Goal: Information Seeking & Learning: Learn about a topic

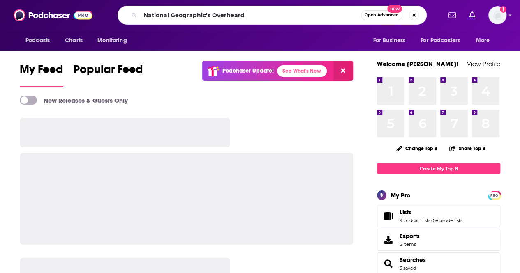
type input "National Geographic’s Overheard"
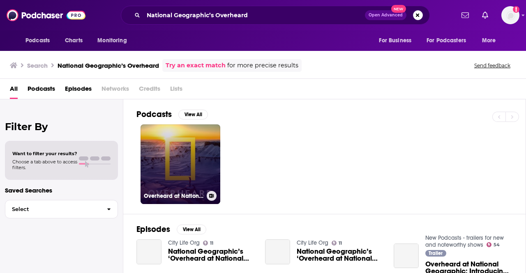
click at [204, 151] on link "Overheard at National Geographic" at bounding box center [181, 165] width 80 height 80
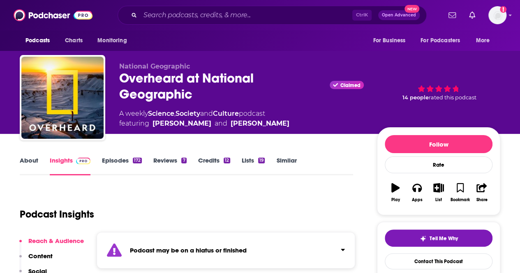
click at [32, 158] on link "About" at bounding box center [29, 166] width 18 height 19
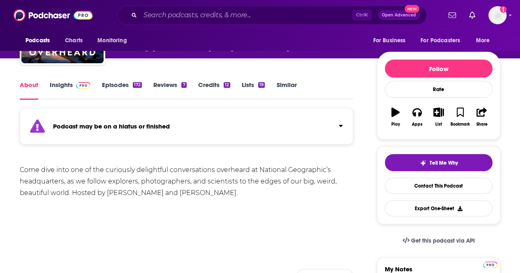
scroll to position [75, 0]
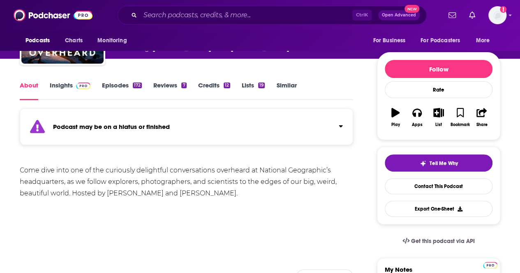
click at [114, 83] on link "Episodes 172" at bounding box center [122, 90] width 40 height 19
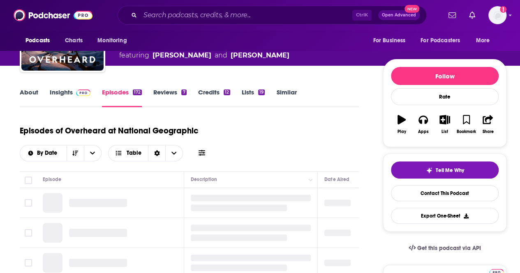
scroll to position [69, 0]
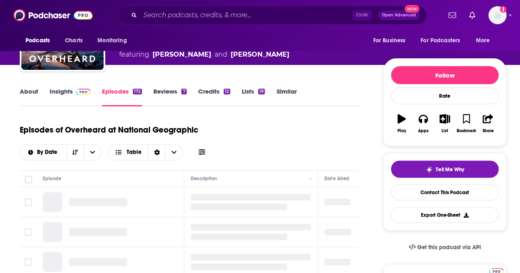
click at [27, 92] on link "About" at bounding box center [29, 97] width 18 height 19
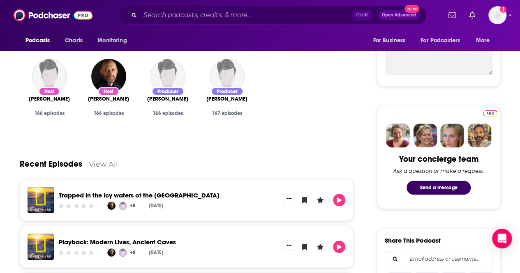
scroll to position [306, 0]
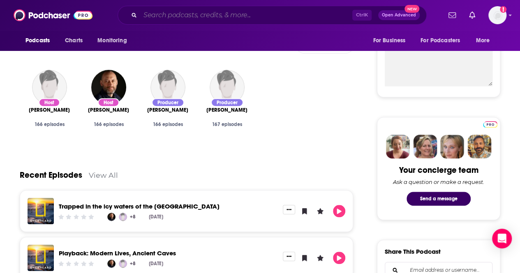
click at [233, 13] on input "Search podcasts, credits, & more..." at bounding box center [246, 15] width 212 height 13
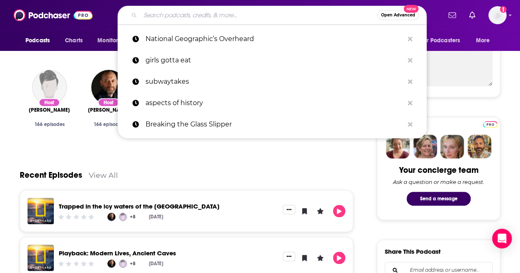
paste input "StarTalk with [PERSON_NAME]"
type input "StarTalk with [PERSON_NAME]"
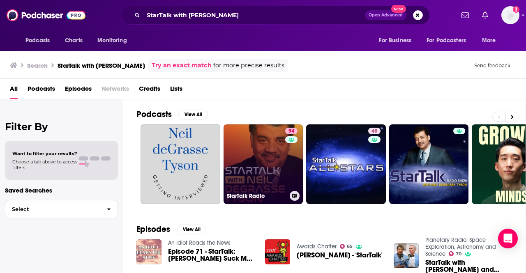
click at [266, 163] on link "94 StarTalk Radio" at bounding box center [264, 165] width 80 height 80
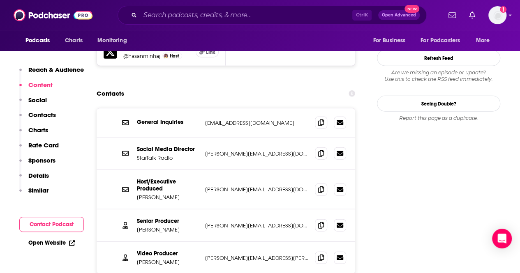
scroll to position [939, 0]
drag, startPoint x: 243, startPoint y: 209, endPoint x: 324, endPoint y: 248, distance: 90.3
click at [324, 248] on div "General Inquiries [EMAIL_ADDRESS][DOMAIN_NAME] [EMAIL_ADDRESS][DOMAIN_NAME] Soc…" at bounding box center [226, 217] width 259 height 218
click at [320, 222] on icon at bounding box center [321, 225] width 6 height 7
click at [321, 222] on icon at bounding box center [321, 225] width 6 height 7
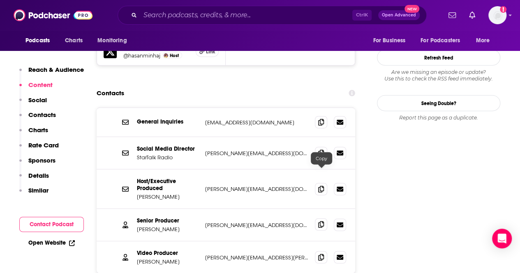
click at [316, 219] on span at bounding box center [321, 225] width 12 height 12
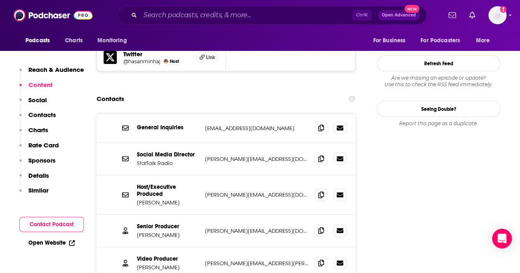
scroll to position [932, 0]
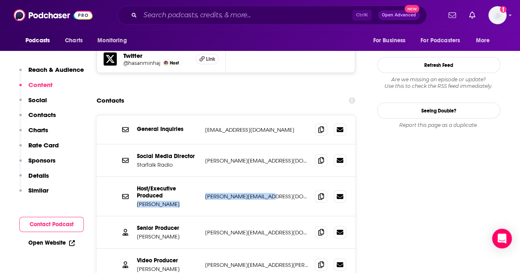
drag, startPoint x: 268, startPoint y: 146, endPoint x: 158, endPoint y: 140, distance: 110.3
click at [0, 0] on div "Host/Executive Produced [PERSON_NAME] Tyson [EMAIL_ADDRESS][DOMAIN_NAME] [PERSO…" at bounding box center [0, 0] width 0 height 0
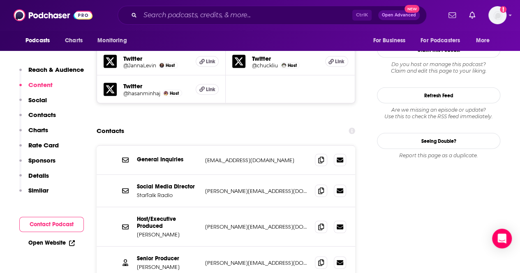
scroll to position [901, 0]
click at [321, 157] on icon at bounding box center [321, 160] width 6 height 7
click at [174, 14] on input "Search podcasts, credits, & more..." at bounding box center [246, 15] width 212 height 13
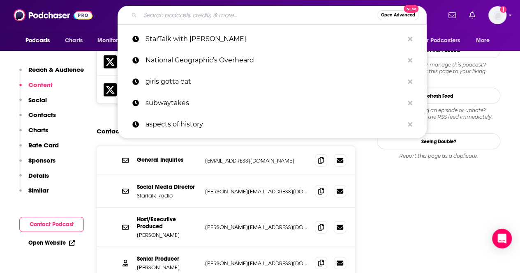
paste input "Planetary Radio (The Planetary Society) –"
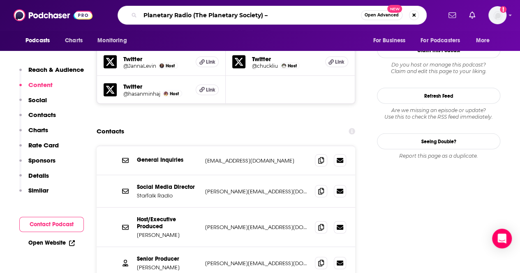
type input "Planetary Radio (The Planetary Society)"
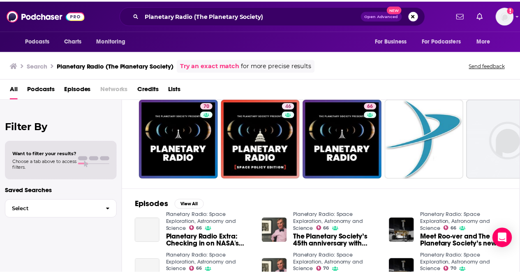
scroll to position [24, 0]
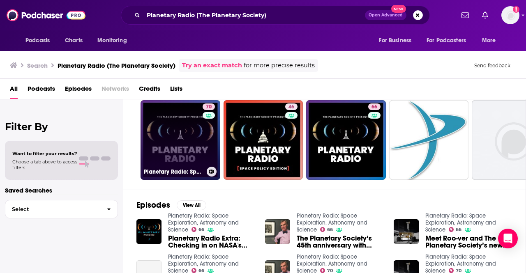
click at [176, 158] on link "70 Planetary Radio: Space Exploration, Astronomy and Science" at bounding box center [181, 140] width 80 height 80
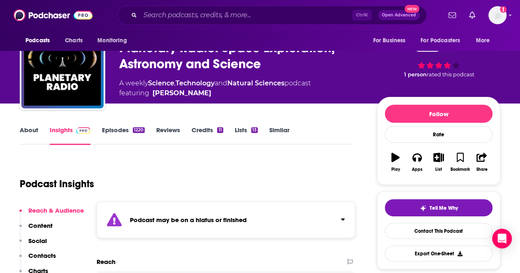
scroll to position [31, 0]
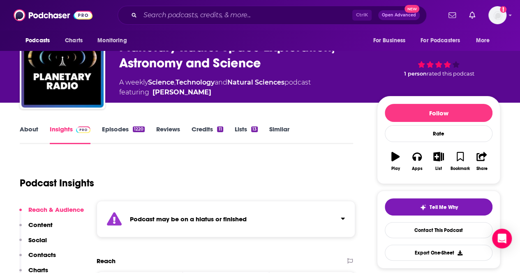
click at [113, 130] on link "Episodes 1220" at bounding box center [123, 134] width 43 height 19
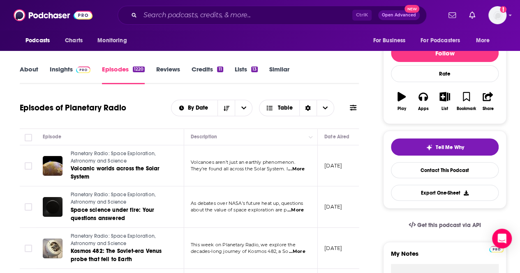
scroll to position [92, 0]
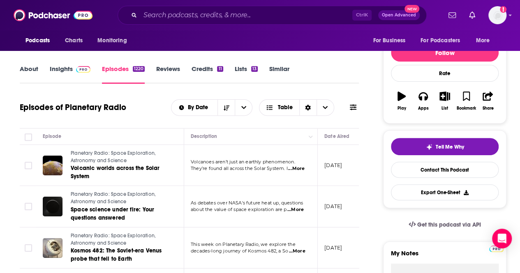
click at [32, 67] on link "About" at bounding box center [29, 74] width 18 height 19
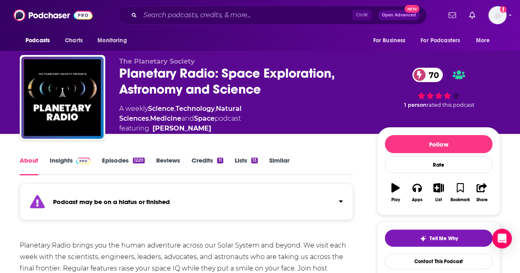
scroll to position [3, 0]
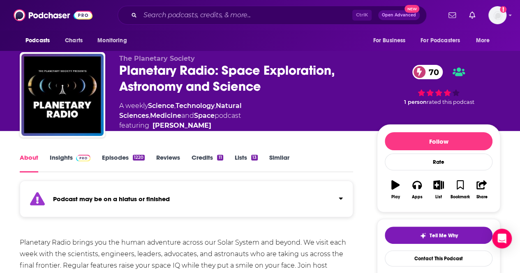
click at [62, 156] on link "Insights" at bounding box center [70, 163] width 41 height 19
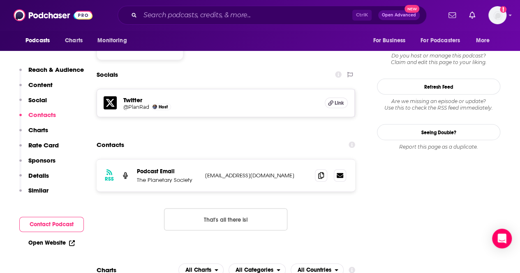
scroll to position [733, 0]
click at [323, 172] on icon at bounding box center [321, 175] width 6 height 7
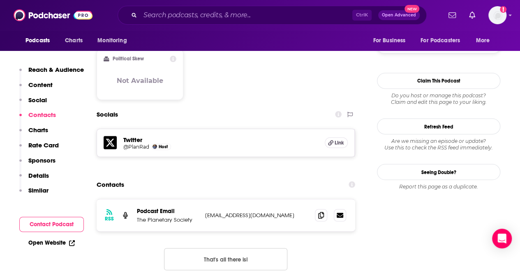
scroll to position [693, 0]
click at [323, 213] on icon at bounding box center [321, 216] width 6 height 7
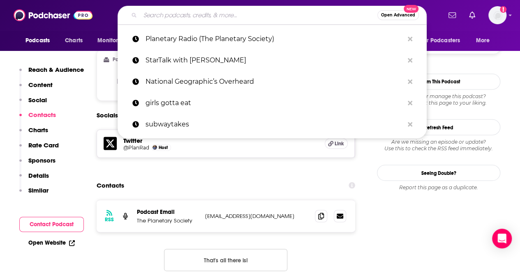
click at [240, 14] on input "Search podcasts, credits, & more..." at bounding box center [258, 15] width 237 height 13
paste input "The Wild with [PERSON_NAME] (KUOW/NPR Network) –"
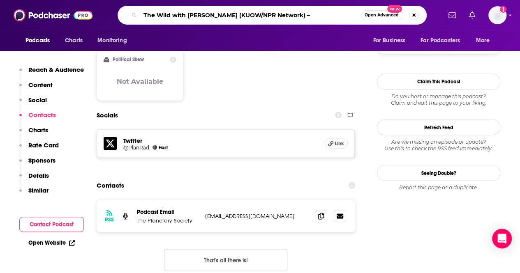
drag, startPoint x: 301, startPoint y: 14, endPoint x: 229, endPoint y: 20, distance: 73.0
click at [229, 20] on input "The Wild with [PERSON_NAME] (KUOW/NPR Network) –" at bounding box center [250, 15] width 221 height 13
type input "The Wild with [PERSON_NAME]"
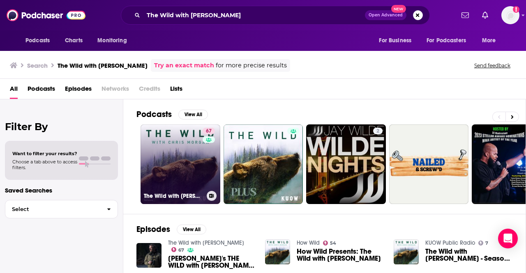
click at [161, 159] on link "67 The Wild with [PERSON_NAME]" at bounding box center [181, 165] width 80 height 80
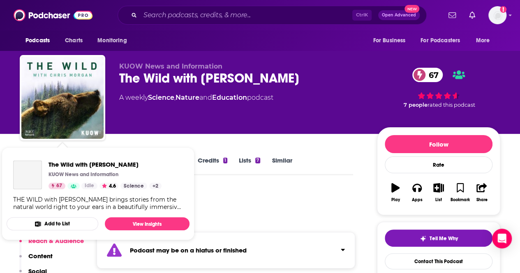
click at [262, 202] on div "Podcast Insights" at bounding box center [183, 210] width 327 height 42
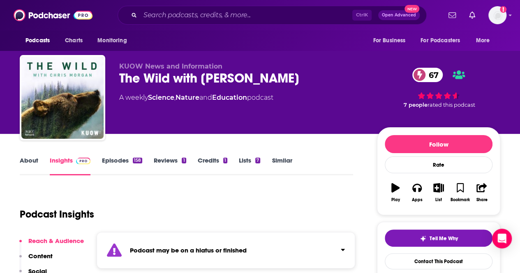
click at [26, 165] on link "About" at bounding box center [29, 166] width 18 height 19
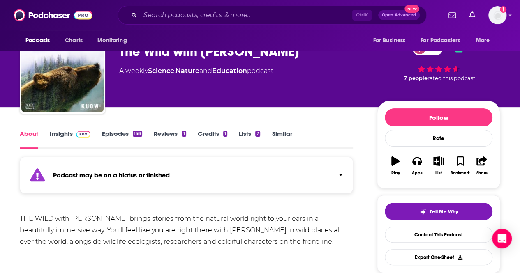
scroll to position [28, 0]
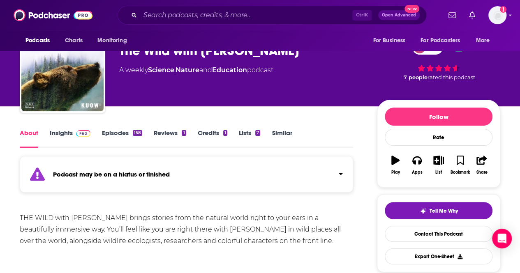
click at [113, 129] on link "Episodes 158" at bounding box center [122, 138] width 40 height 19
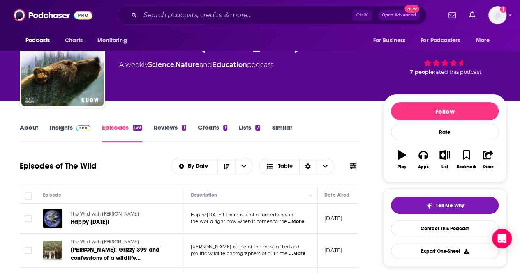
scroll to position [29, 0]
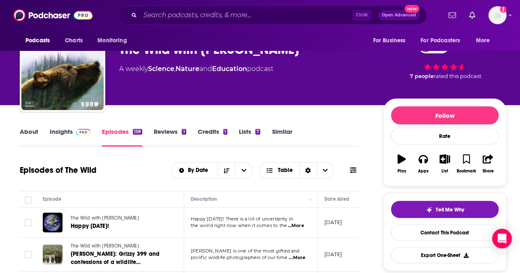
click at [67, 137] on link "Insights" at bounding box center [70, 137] width 41 height 19
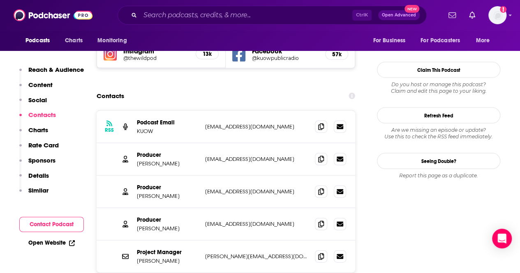
scroll to position [802, 0]
click at [320, 155] on icon at bounding box center [321, 158] width 6 height 7
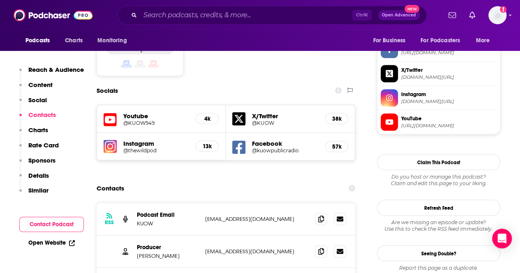
scroll to position [774, 0]
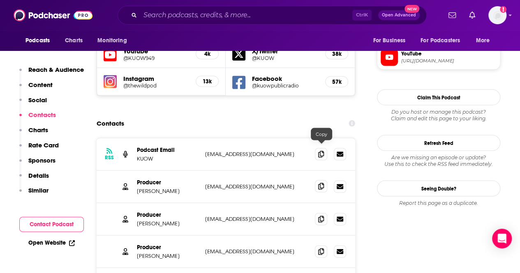
click at [319, 183] on icon at bounding box center [321, 186] width 6 height 7
click at [318, 180] on span at bounding box center [321, 186] width 12 height 12
click at [322, 215] on icon at bounding box center [321, 218] width 6 height 7
click at [320, 248] on icon at bounding box center [321, 251] width 6 height 7
click at [229, 14] on input "Search podcasts, credits, & more..." at bounding box center [246, 15] width 212 height 13
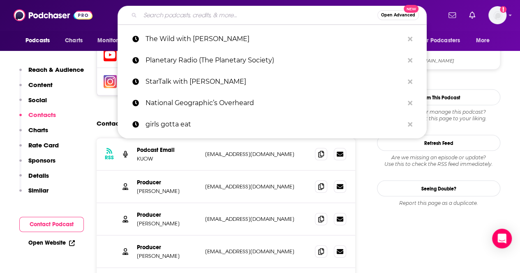
paste input "The Cutting Edge (American Alpine Club)"
type input "The Cutting Edge (American Alpine Club)"
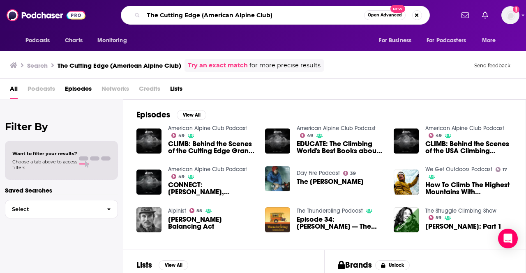
drag, startPoint x: 279, startPoint y: 19, endPoint x: 198, endPoint y: 13, distance: 80.8
click at [198, 13] on input "The Cutting Edge (American Alpine Club)" at bounding box center [253, 15] width 221 height 13
type input "The Cutting Edge"
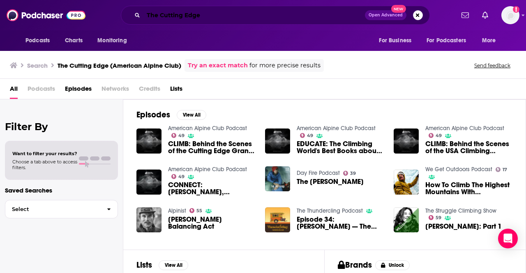
drag, startPoint x: 214, startPoint y: 16, endPoint x: 0, endPoint y: 17, distance: 213.8
click at [0, 17] on div "Podcasts Charts Monitoring The Cutting Edge Open Advanced New For Business For …" at bounding box center [263, 15] width 526 height 30
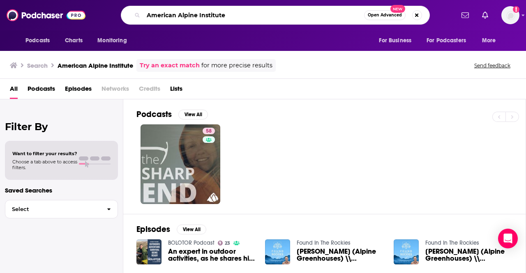
drag, startPoint x: 264, startPoint y: 19, endPoint x: 197, endPoint y: 14, distance: 67.6
click at [197, 14] on input "American Alpine Institute" at bounding box center [253, 15] width 221 height 13
type input "American Alpine Club"
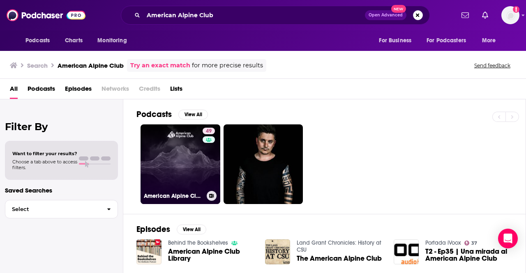
click at [159, 167] on link "49 American Alpine Club Podcast" at bounding box center [181, 165] width 80 height 80
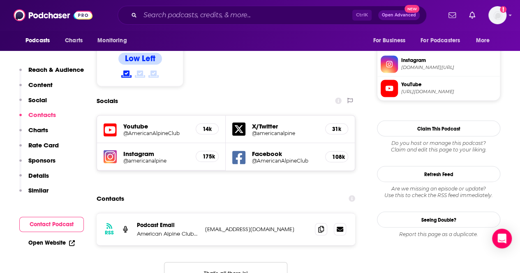
scroll to position [691, 0]
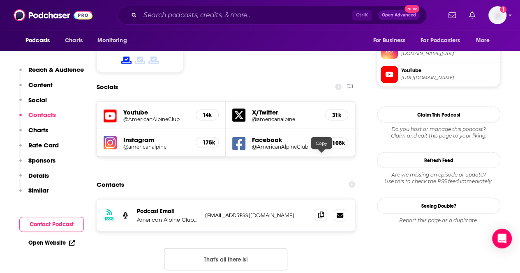
click at [322, 212] on icon at bounding box center [321, 215] width 6 height 7
click at [321, 212] on icon at bounding box center [321, 215] width 6 height 7
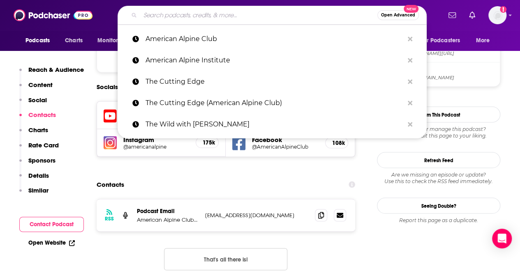
click at [220, 13] on input "Search podcasts, credits, & more..." at bounding box center [258, 15] width 237 height 13
paste input "Big Deep: An Ocean Podcast"
type input "Big Deep: An Ocean Podcast"
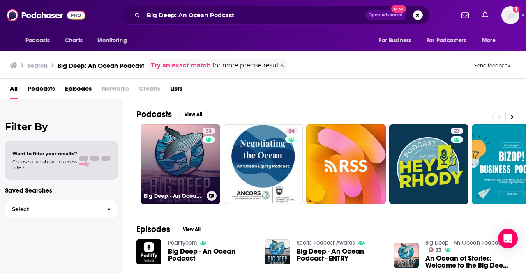
click at [193, 148] on link "33 Big Deep - An Ocean Podcast" at bounding box center [181, 165] width 80 height 80
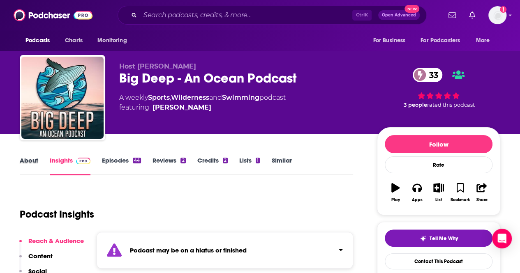
click at [40, 157] on div "About" at bounding box center [35, 166] width 30 height 19
click at [30, 158] on link "About" at bounding box center [29, 166] width 18 height 19
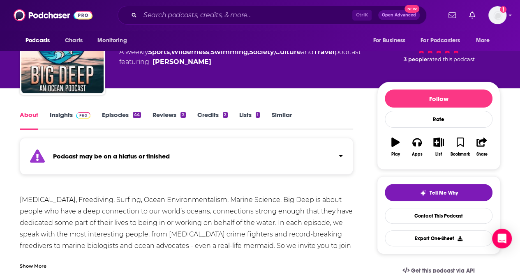
scroll to position [45, 0]
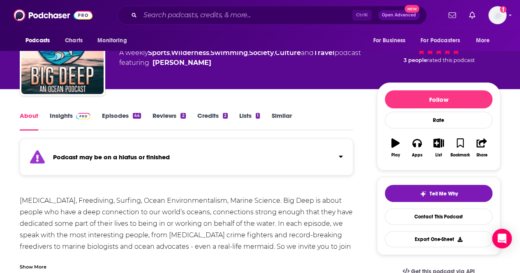
click at [67, 116] on link "Insights" at bounding box center [70, 121] width 41 height 19
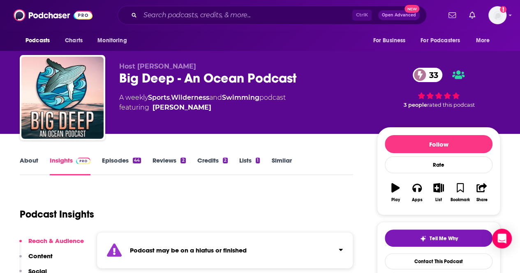
click at [118, 157] on link "Episodes 44" at bounding box center [121, 166] width 39 height 19
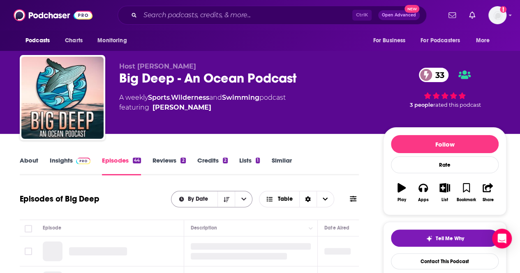
scroll to position [83, 0]
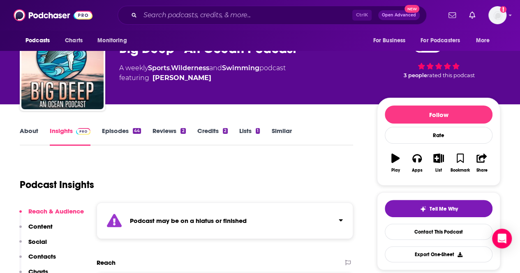
scroll to position [28, 0]
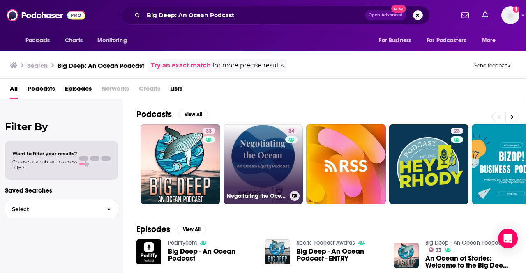
click at [240, 131] on link "34 Negotiating the Ocean" at bounding box center [264, 165] width 80 height 80
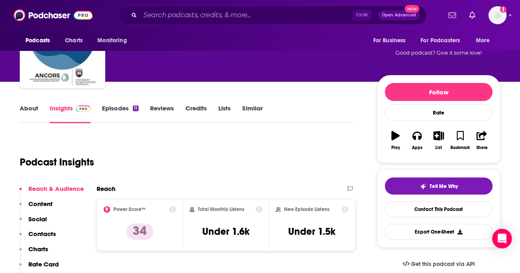
scroll to position [44, 0]
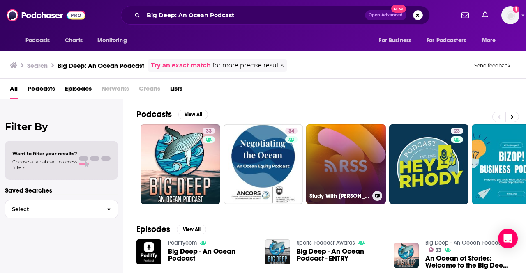
click at [357, 178] on link "Study With [PERSON_NAME] Weekly Podcast - Big and small parts of education" at bounding box center [346, 165] width 80 height 80
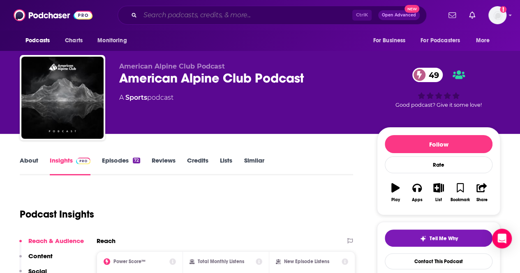
click at [222, 14] on input "Search podcasts, credits, & more..." at bounding box center [246, 15] width 212 height 13
paste input "Wondery’s Against the Odds"
type input "Wondery’s Against the Odds"
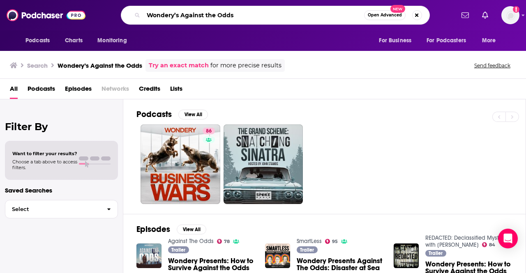
drag, startPoint x: 180, startPoint y: 13, endPoint x: 106, endPoint y: 5, distance: 74.4
click at [106, 5] on div "Podcasts Charts Monitoring Wondery’s Against the Odds Open Advanced New For Bus…" at bounding box center [263, 15] width 526 height 30
type input "Against the Odds"
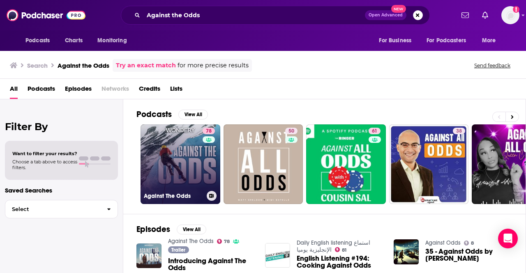
click at [200, 169] on link "78 Against The Odds" at bounding box center [181, 165] width 80 height 80
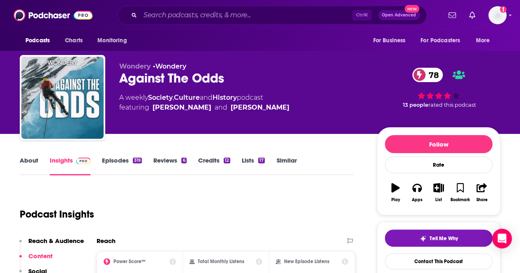
click at [30, 160] on link "About" at bounding box center [29, 166] width 18 height 19
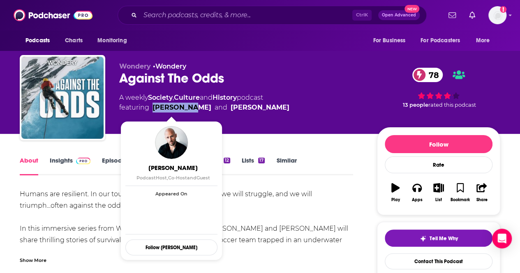
drag, startPoint x: 192, startPoint y: 107, endPoint x: 153, endPoint y: 108, distance: 39.1
click at [153, 108] on span "featuring [PERSON_NAME] and [PERSON_NAME]" at bounding box center [204, 108] width 170 height 10
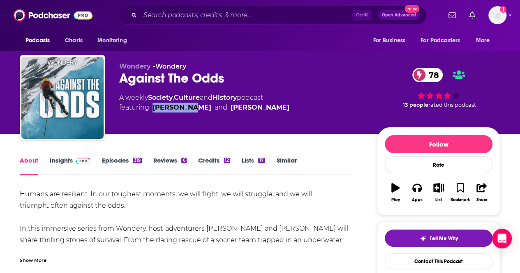
copy link "[PERSON_NAME]"
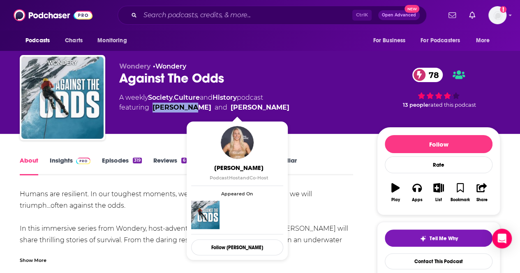
drag, startPoint x: 273, startPoint y: 110, endPoint x: 211, endPoint y: 107, distance: 62.1
click at [211, 107] on div "A weekly Society , Culture and History podcast featuring [PERSON_NAME] and [PER…" at bounding box center [241, 103] width 245 height 20
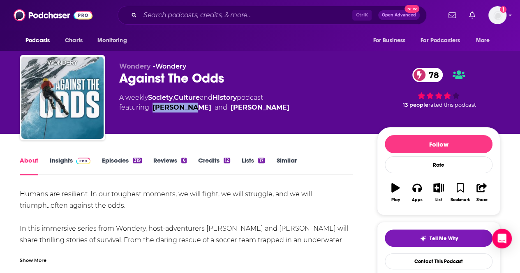
copy link "[PERSON_NAME]"
click at [53, 160] on link "Insights" at bounding box center [70, 166] width 41 height 19
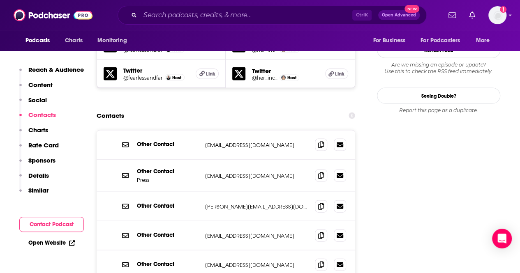
scroll to position [770, 0]
click at [210, 14] on input "Search podcasts, credits, & more..." at bounding box center [246, 15] width 212 height 13
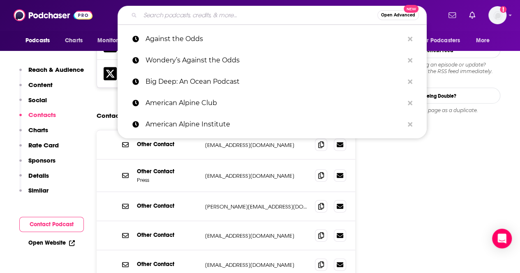
paste input "Atlas Obscura Podcast"
type input "Atlas Obscura Podcast"
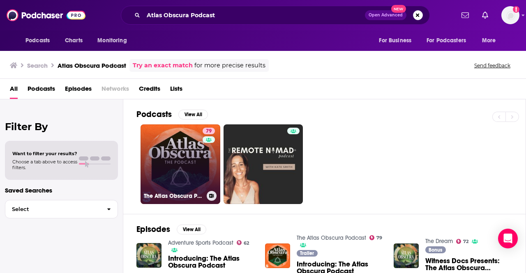
click at [192, 169] on link "79 The Atlas Obscura Podcast" at bounding box center [181, 165] width 80 height 80
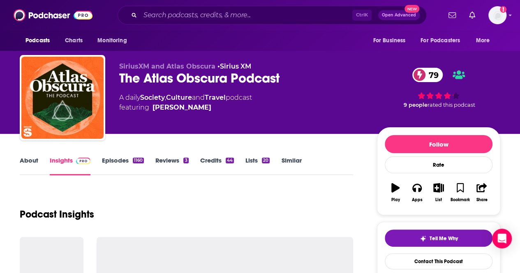
click at [31, 160] on link "About" at bounding box center [29, 166] width 18 height 19
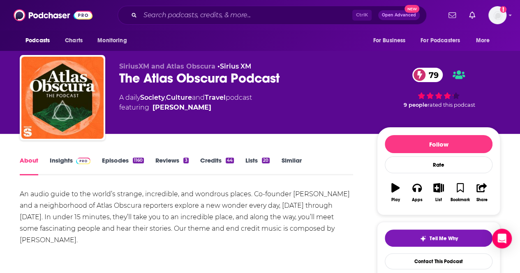
click at [114, 157] on link "Episodes 1160" at bounding box center [123, 166] width 42 height 19
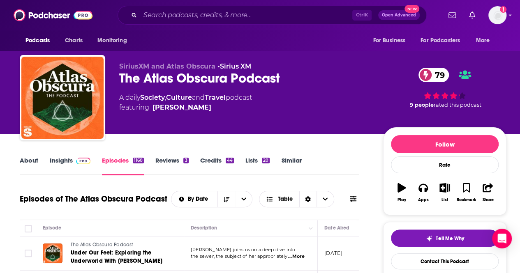
click at [62, 161] on link "Insights" at bounding box center [70, 166] width 41 height 19
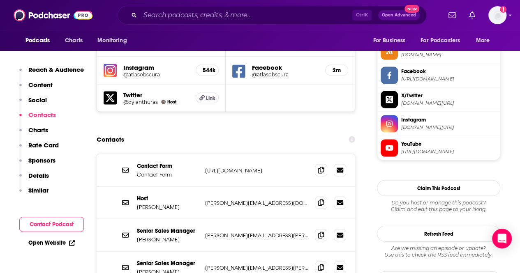
scroll to position [764, 0]
click at [321, 199] on icon at bounding box center [321, 202] width 6 height 7
click at [320, 199] on icon at bounding box center [321, 202] width 6 height 7
click at [323, 199] on icon at bounding box center [321, 202] width 6 height 7
click at [224, 15] on input "Search podcasts, credits, & more..." at bounding box center [246, 15] width 212 height 13
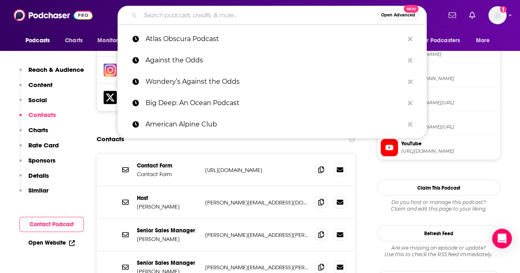
paste input "The Deep-Sea Podcast"
type input "The Deep-Sea Podcast"
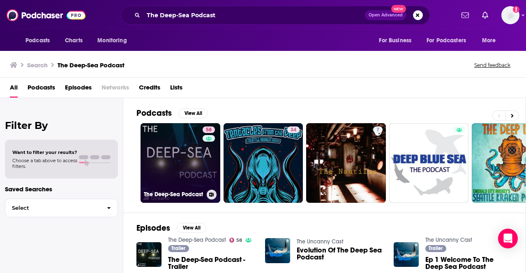
click at [189, 175] on link "58 The Deep-Sea Podcast" at bounding box center [181, 163] width 80 height 80
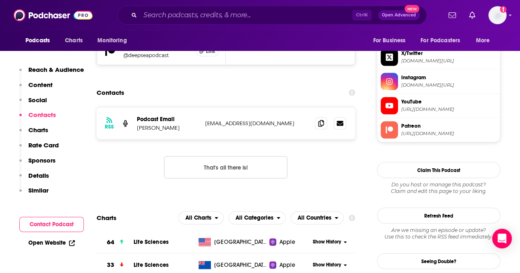
scroll to position [801, 0]
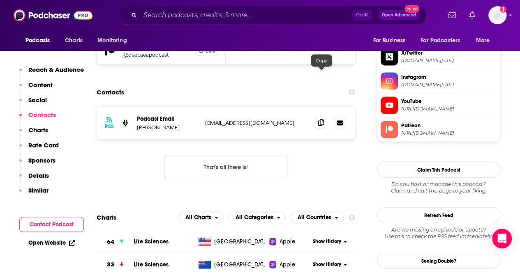
click at [323, 120] on icon at bounding box center [321, 123] width 6 height 7
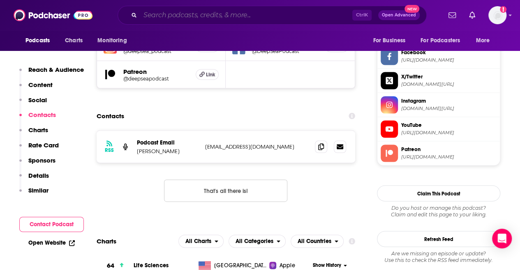
click at [231, 16] on input "Search podcasts, credits, & more..." at bounding box center [246, 15] width 212 height 13
paste input "NOAA Ocean Podcast"
type input "NOAA Ocean Podcast"
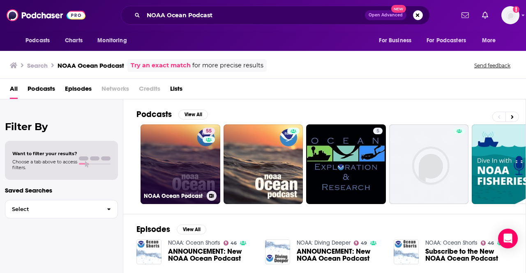
click at [184, 165] on link "55 NOAA Ocean Podcast" at bounding box center [181, 165] width 80 height 80
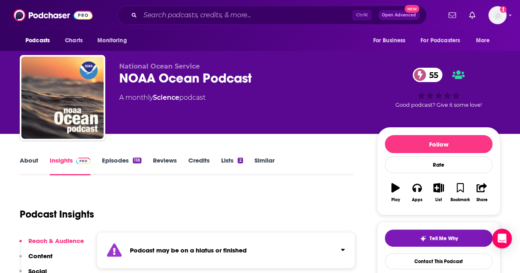
click at [114, 167] on link "Episodes 118" at bounding box center [121, 166] width 39 height 19
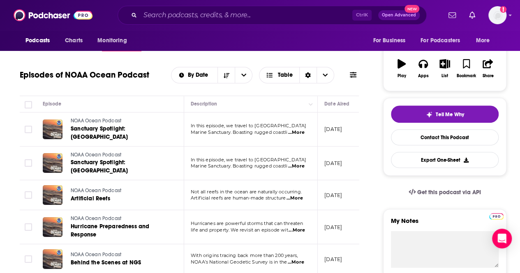
scroll to position [104, 0]
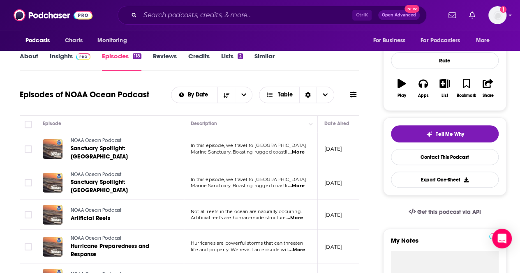
click at [31, 55] on link "About" at bounding box center [29, 61] width 18 height 19
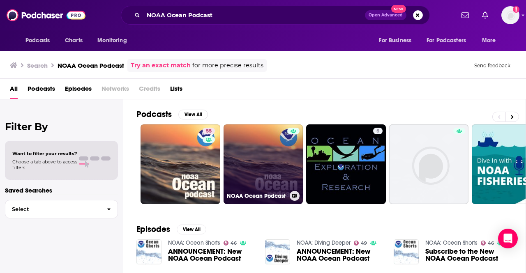
click at [261, 159] on link "NOAA Ocean Podcast" at bounding box center [264, 165] width 80 height 80
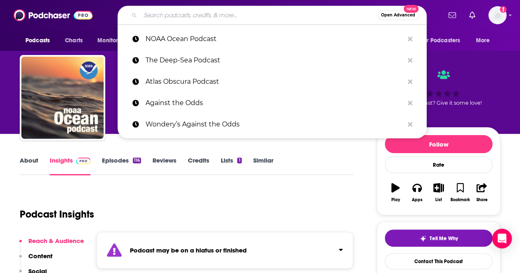
click at [180, 18] on input "Search podcasts, credits, & more..." at bounding box center [258, 15] width 237 height 13
paste input "Ocean Science Radio"
type input "Ocean Science Radio"
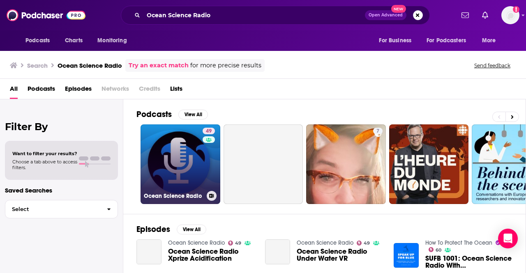
click at [186, 185] on link "49 Ocean Science Radio" at bounding box center [181, 165] width 80 height 80
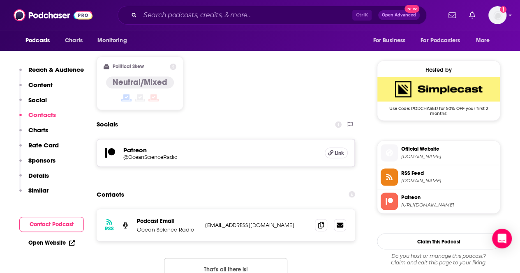
scroll to position [640, 0]
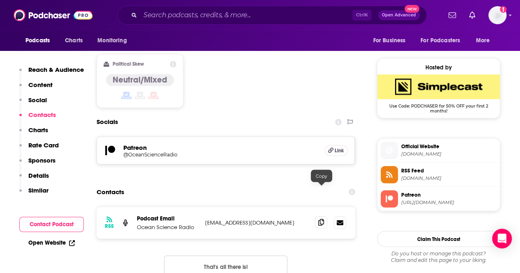
click at [321, 219] on icon at bounding box center [321, 222] width 6 height 7
click at [244, 19] on input "Search podcasts, credits, & more..." at bounding box center [246, 15] width 212 height 13
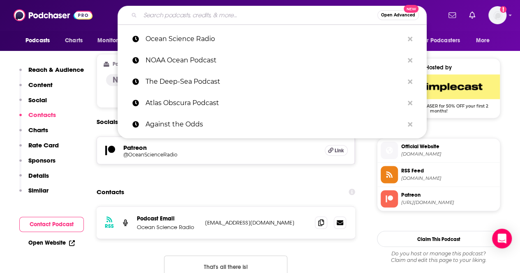
paste input "DeeperBlue Podcast"
type input "DeeperBlue Podcast"
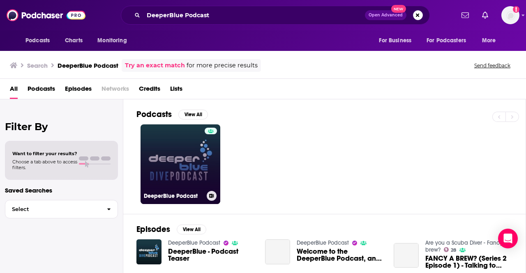
click at [187, 165] on link "DeeperBlue Podcast" at bounding box center [181, 165] width 80 height 80
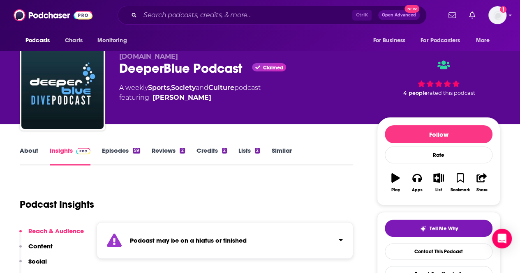
scroll to position [7, 0]
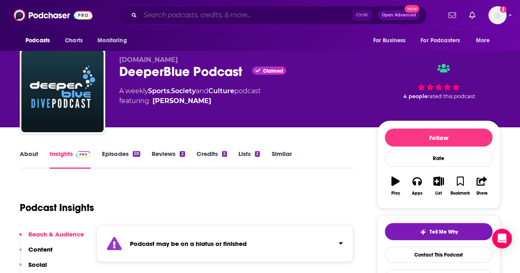
click at [212, 14] on input "Search podcasts, credits, & more..." at bounding box center [246, 15] width 212 height 13
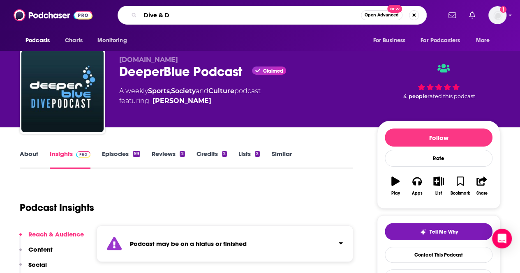
type input "Dive & Di"
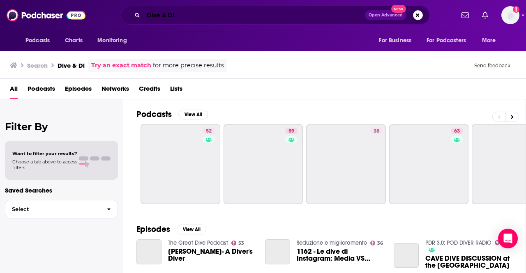
click at [187, 18] on input "Dive & Di" at bounding box center [254, 15] width 222 height 13
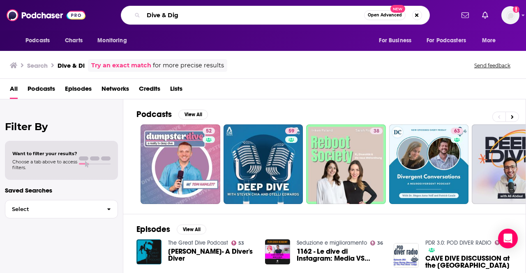
type input "Dive & Dig"
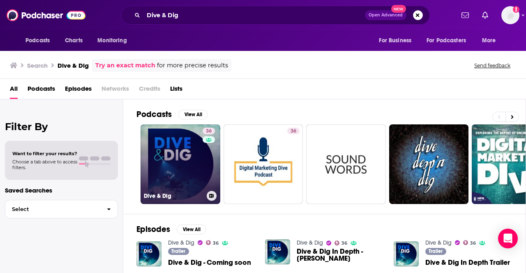
click at [183, 169] on link "36 Dive & Dig" at bounding box center [181, 165] width 80 height 80
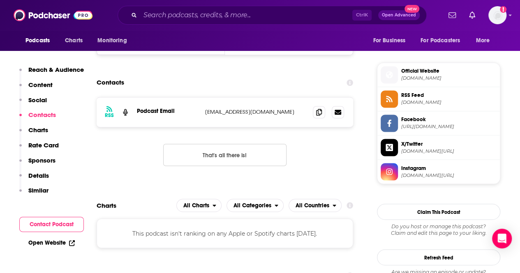
scroll to position [636, 0]
click at [312, 111] on div "RSS Podcast Email [EMAIL_ADDRESS][DOMAIN_NAME] [EMAIL_ADDRESS][DOMAIN_NAME]" at bounding box center [225, 112] width 257 height 30
click at [315, 111] on span at bounding box center [319, 111] width 12 height 12
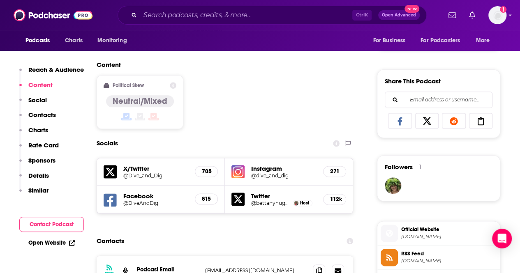
scroll to position [0, 0]
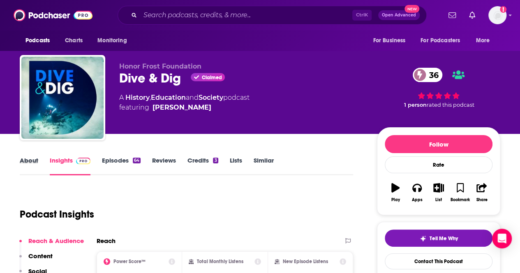
click at [40, 157] on div "About" at bounding box center [35, 166] width 30 height 19
click at [32, 160] on link "About" at bounding box center [29, 166] width 18 height 19
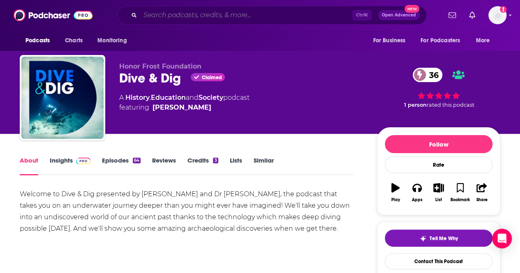
click at [229, 17] on input "Search podcasts, credits, & more..." at bounding box center [246, 15] width 212 height 13
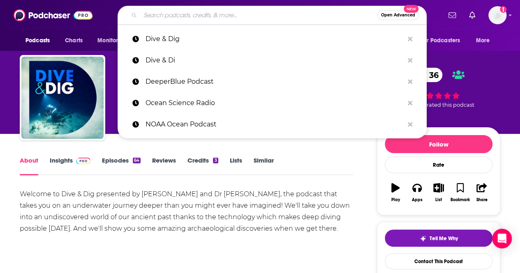
paste input "Underwater Technology Podcast"
type input "Underwater Technology Podcast"
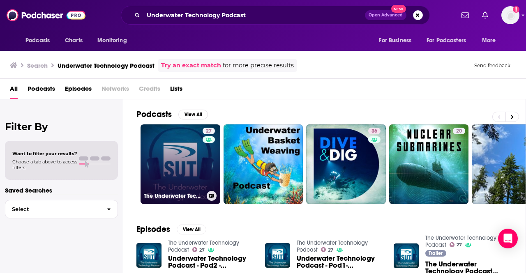
click at [190, 176] on link "27 The Underwater Technology Podcast" at bounding box center [181, 165] width 80 height 80
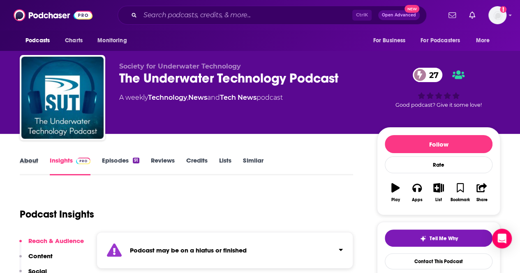
click at [40, 162] on div "About" at bounding box center [35, 166] width 30 height 19
click at [25, 158] on link "About" at bounding box center [29, 166] width 18 height 19
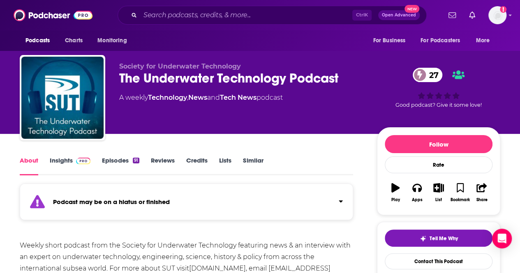
click at [119, 162] on link "Episodes 91" at bounding box center [120, 166] width 37 height 19
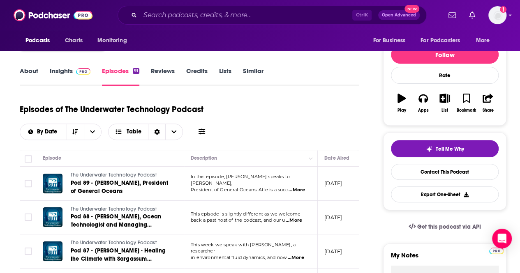
drag, startPoint x: 344, startPoint y: 185, endPoint x: 0, endPoint y: 185, distance: 344.1
click at [255, 110] on div "Episodes of The Underwater Technology Podcast By Date Table" at bounding box center [189, 119] width 339 height 41
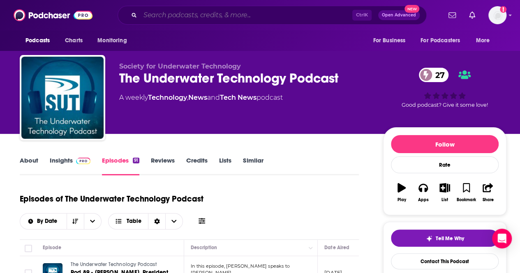
click at [165, 13] on input "Search podcasts, credits, & more..." at bounding box center [246, 15] width 212 height 13
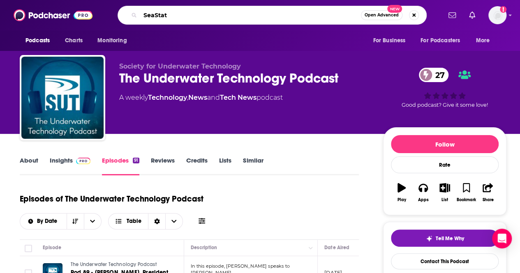
type input "SeaState"
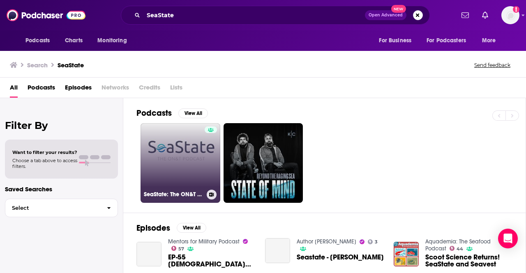
click at [183, 166] on link "SeaState: The ON&T Podcast" at bounding box center [181, 163] width 80 height 80
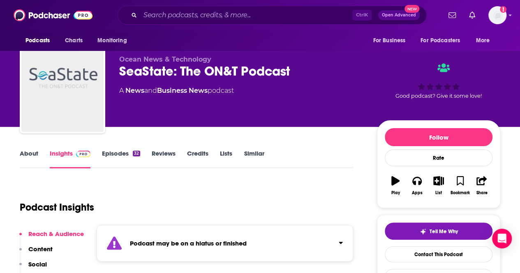
scroll to position [3, 0]
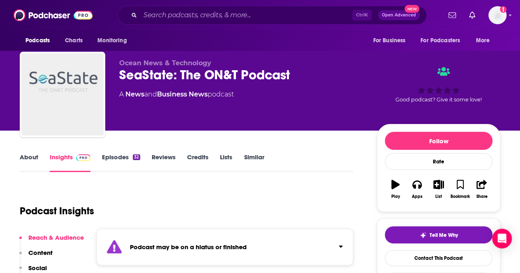
click at [22, 160] on link "About" at bounding box center [29, 162] width 18 height 19
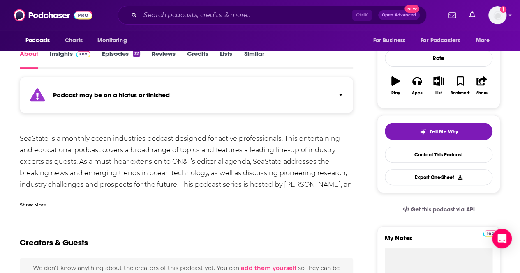
scroll to position [109, 0]
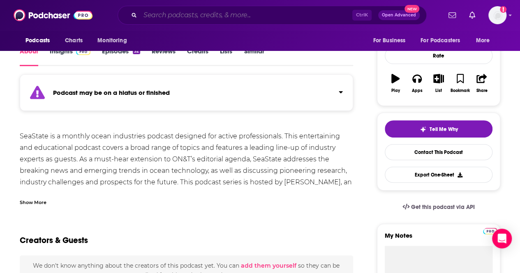
click at [199, 12] on input "Search podcasts, credits, & more..." at bounding box center [246, 15] width 212 height 13
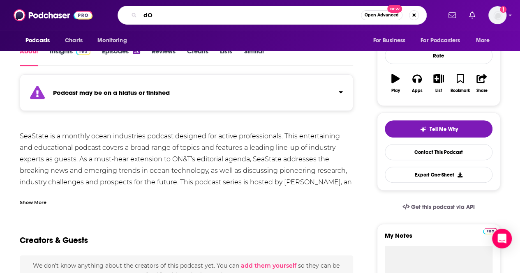
type input "d"
type input "Oceans"
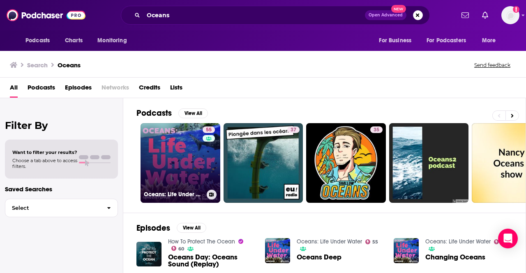
click at [180, 163] on link "55 Oceans: Life Under Water" at bounding box center [181, 163] width 80 height 80
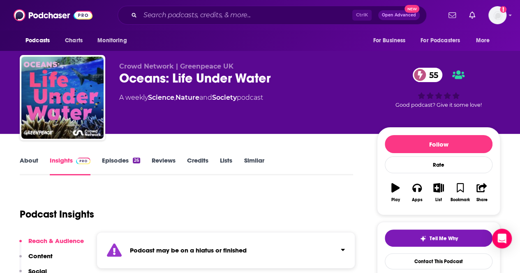
click at [125, 158] on link "Episodes 26" at bounding box center [121, 166] width 38 height 19
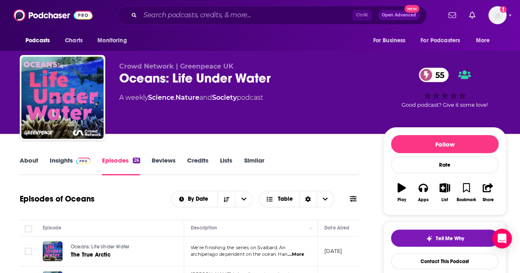
click at [32, 162] on link "About" at bounding box center [29, 166] width 18 height 19
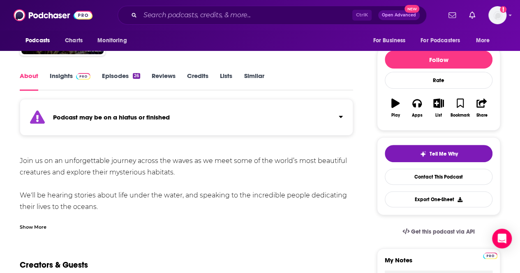
scroll to position [85, 0]
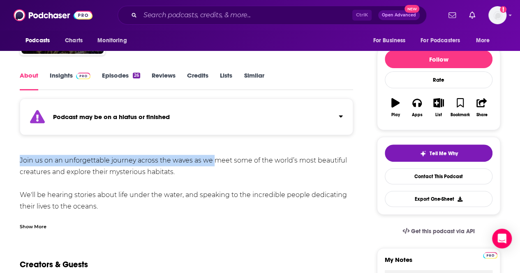
drag, startPoint x: 214, startPoint y: 163, endPoint x: 14, endPoint y: 155, distance: 199.5
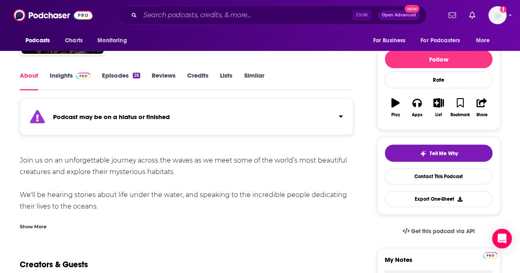
click at [157, 223] on div "Show More" at bounding box center [186, 224] width 333 height 14
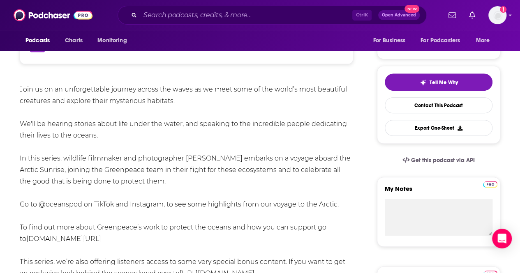
scroll to position [0, 0]
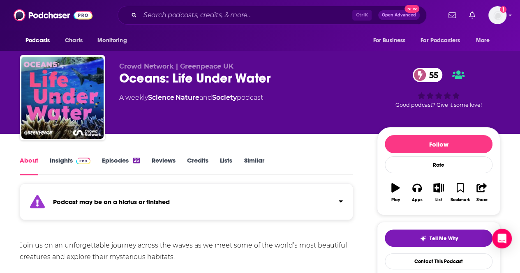
click at [127, 164] on link "Episodes 26" at bounding box center [121, 166] width 38 height 19
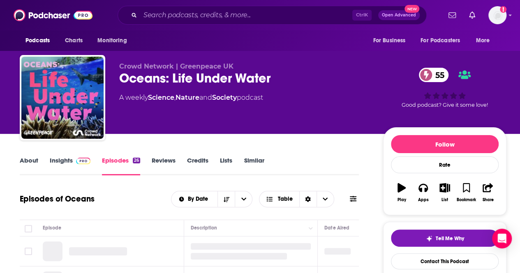
click at [116, 159] on link "Episodes 26" at bounding box center [121, 166] width 38 height 19
click at [66, 159] on link "Insights" at bounding box center [70, 166] width 41 height 19
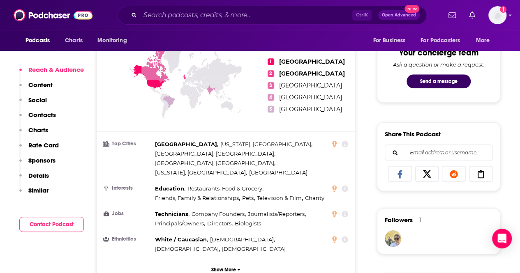
scroll to position [508, 0]
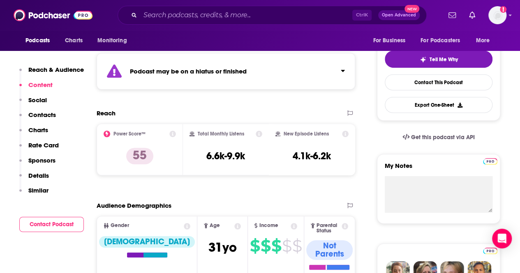
scroll to position [179, 0]
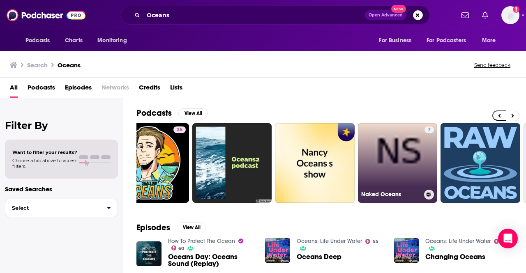
scroll to position [0, 197]
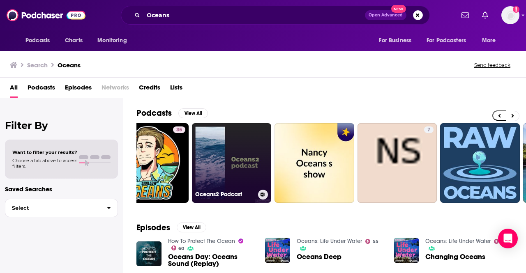
click at [233, 165] on link "Oceans2 Podcast" at bounding box center [232, 163] width 80 height 80
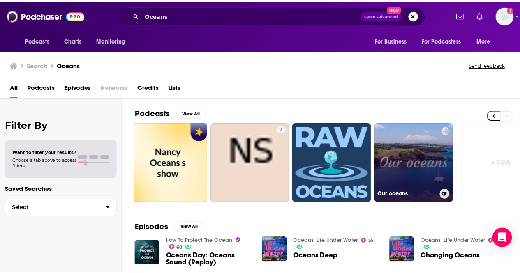
scroll to position [0, 365]
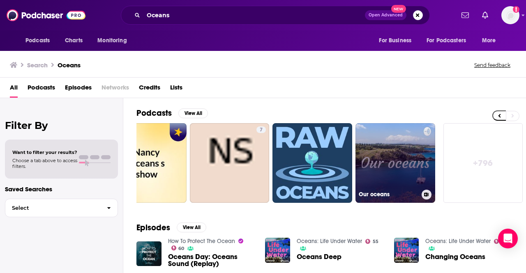
click at [386, 176] on link "Our oceans" at bounding box center [396, 163] width 80 height 80
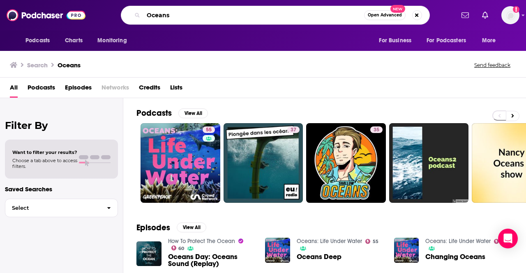
drag, startPoint x: 196, startPoint y: 13, endPoint x: 81, endPoint y: 10, distance: 115.1
click at [81, 10] on div "Podcasts Charts Monitoring Oceans Open Advanced New For Business For Podcasters…" at bounding box center [263, 15] width 526 height 30
type input "crumbling mountainside"
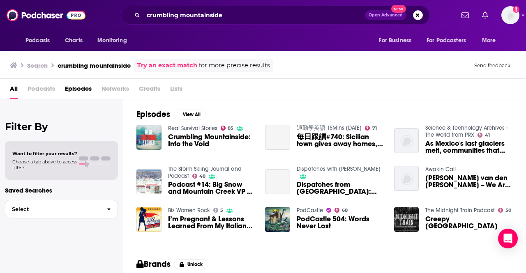
click at [196, 140] on span "Crumbling Mountainside: Into the Void" at bounding box center [212, 141] width 88 height 14
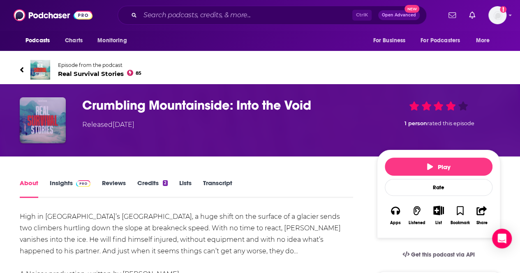
click at [41, 112] on img "Crumbling Mountainside: Into the Void" at bounding box center [43, 120] width 46 height 46
click at [35, 124] on img "Crumbling Mountainside: Into the Void" at bounding box center [43, 120] width 46 height 46
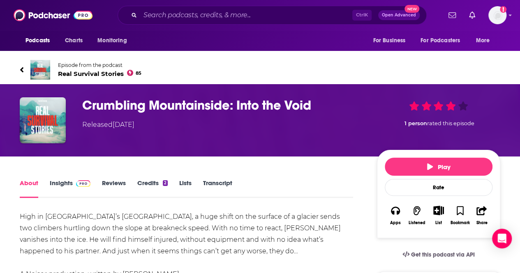
click at [78, 70] on span "Real Survival Stories 85" at bounding box center [99, 74] width 83 height 8
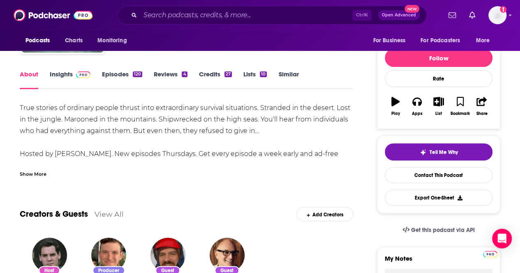
scroll to position [90, 0]
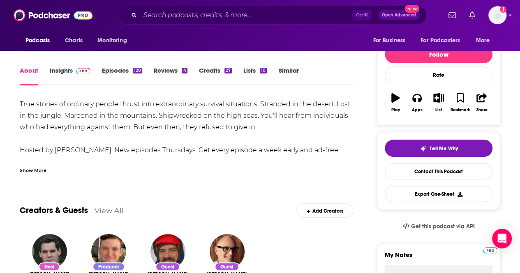
click at [65, 70] on link "Insights" at bounding box center [70, 76] width 41 height 19
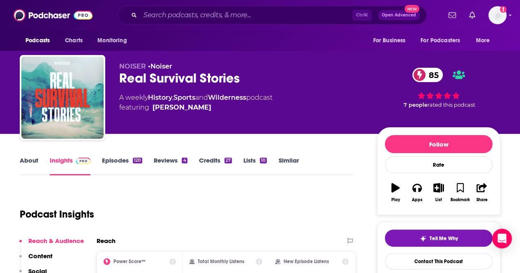
click at [24, 158] on link "About" at bounding box center [29, 166] width 18 height 19
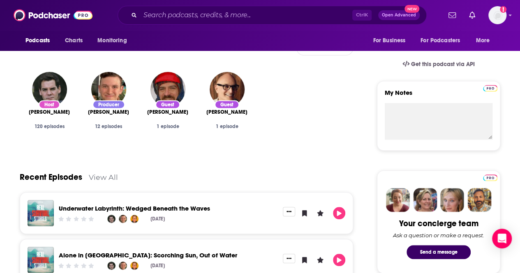
scroll to position [206, 0]
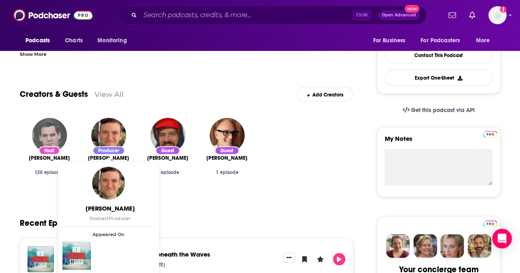
click at [51, 131] on img "John Hopkins" at bounding box center [49, 135] width 35 height 35
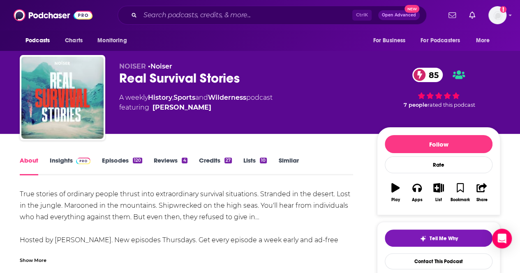
click at [65, 163] on link "Insights" at bounding box center [70, 166] width 41 height 19
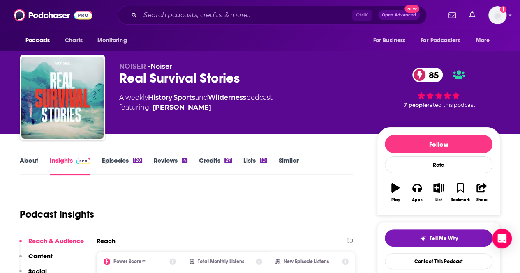
click at [37, 161] on link "About" at bounding box center [29, 166] width 18 height 19
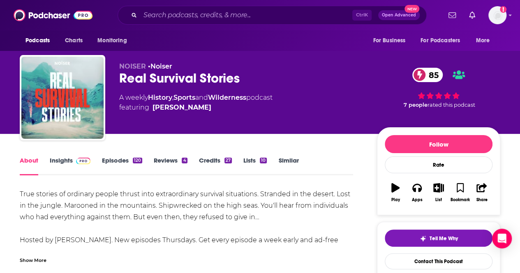
scroll to position [207, 0]
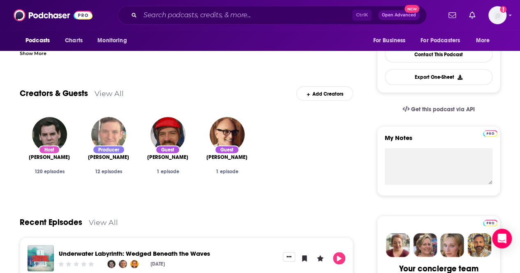
click at [116, 123] on img "Ed Baranski" at bounding box center [108, 134] width 35 height 35
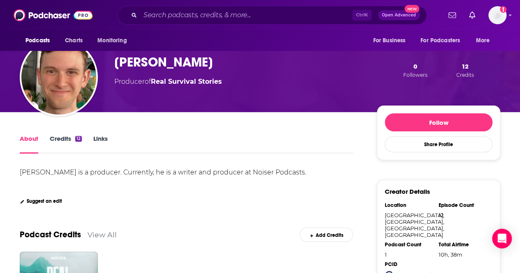
scroll to position [61, 0]
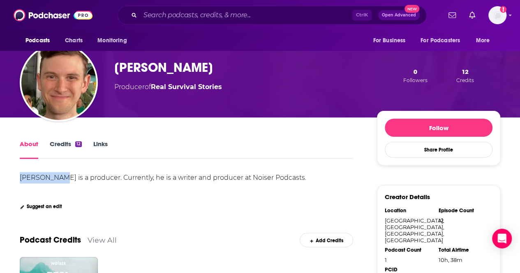
drag, startPoint x: 55, startPoint y: 176, endPoint x: 0, endPoint y: 179, distance: 55.2
copy div "Ed Baranski"
